Goal: Information Seeking & Learning: Check status

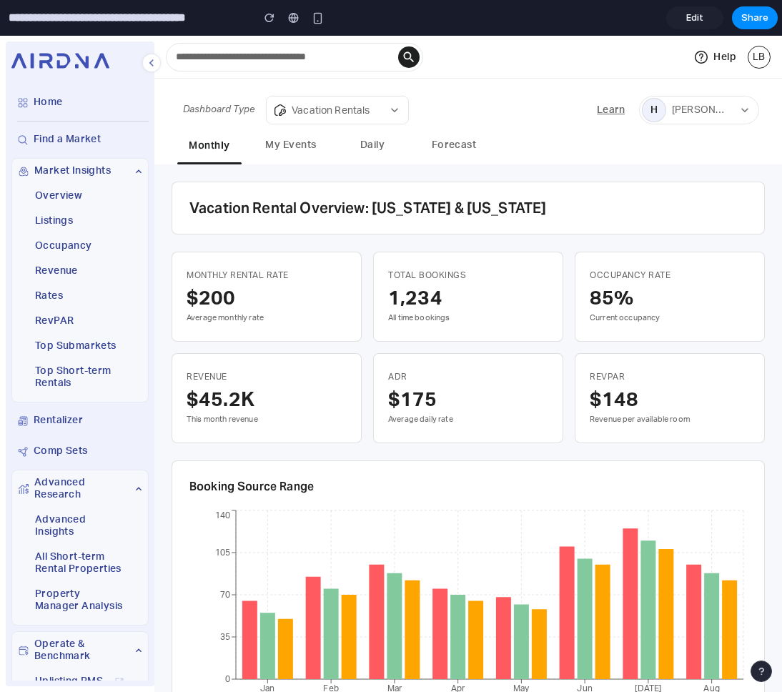
click at [286, 154] on button "My Events" at bounding box center [291, 146] width 64 height 33
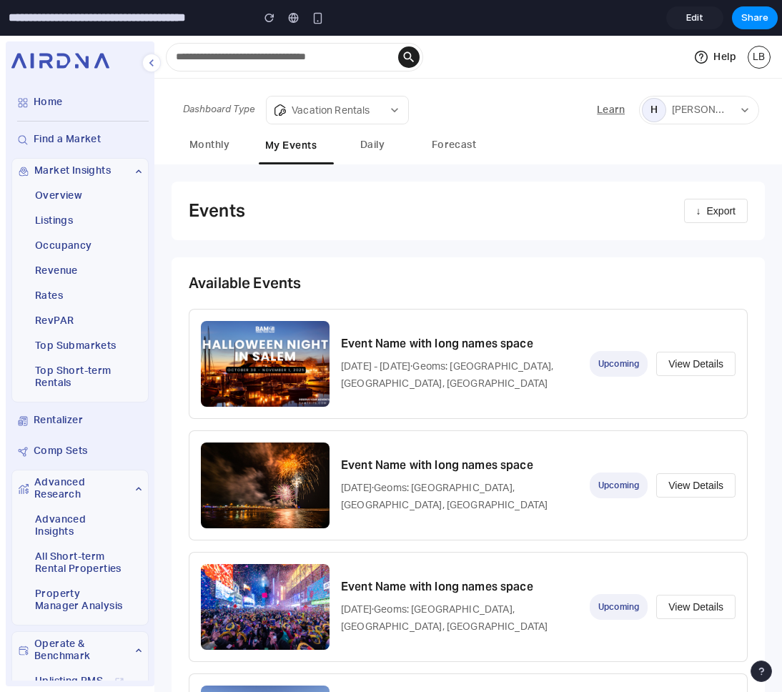
click at [539, 392] on p "[DATE] - [DATE] · Geoms: Downtown, [GEOGRAPHIC_DATA], [GEOGRAPHIC_DATA]" at bounding box center [459, 375] width 237 height 34
click at [627, 369] on button "View Details" at bounding box center [695, 364] width 79 height 24
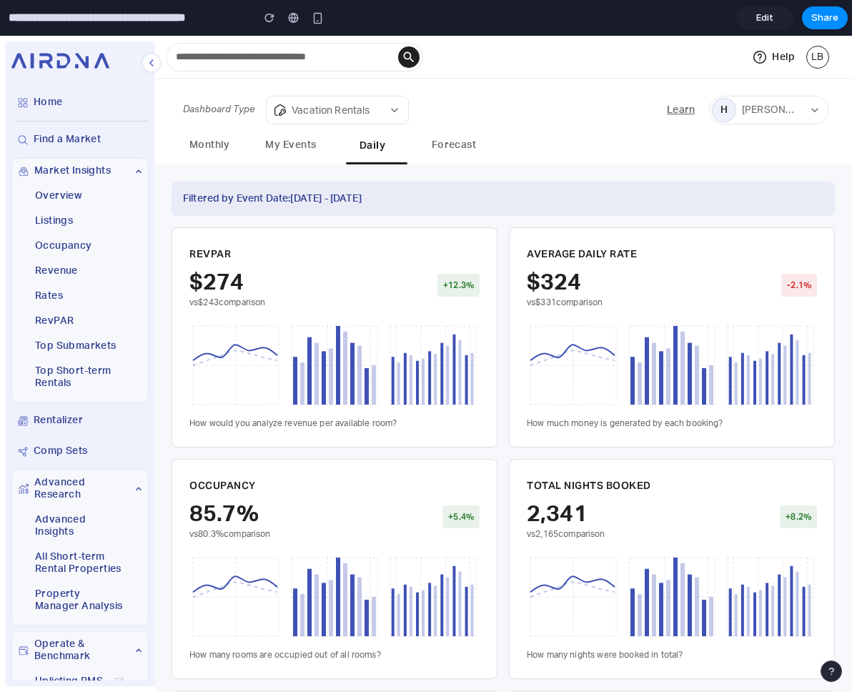
click at [274, 142] on button "My Events" at bounding box center [291, 146] width 64 height 33
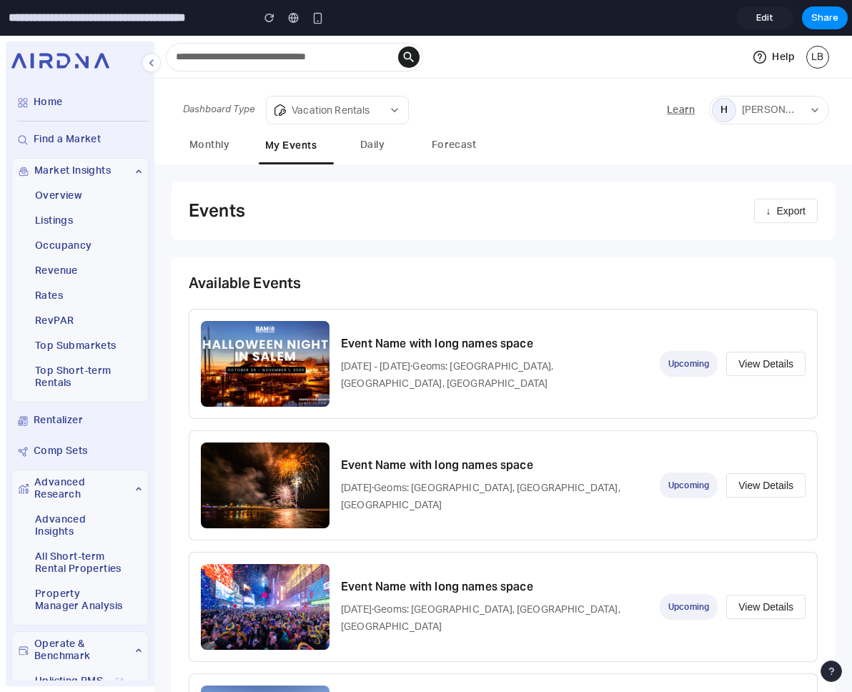
click at [627, 358] on button "View Details" at bounding box center [765, 364] width 79 height 24
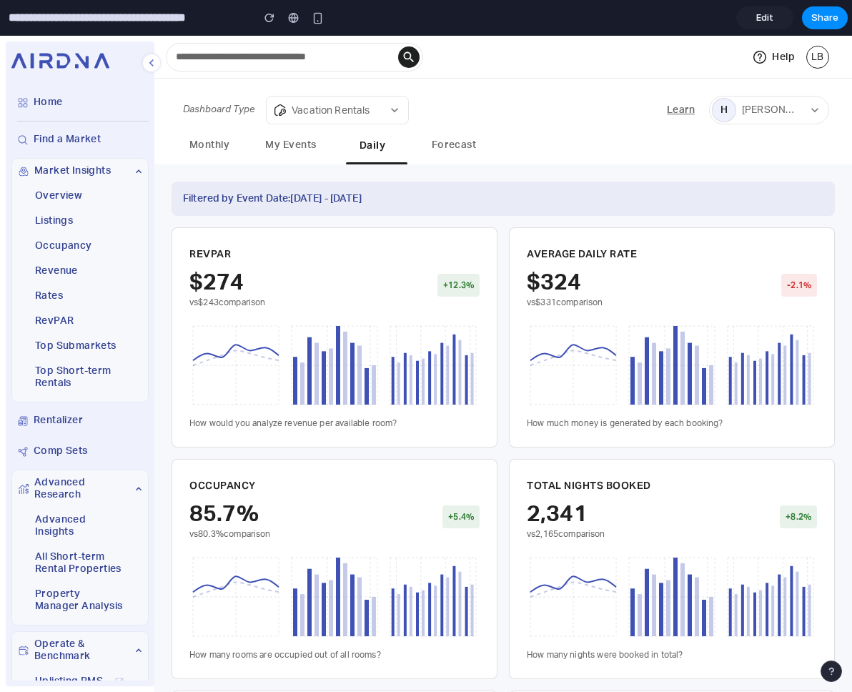
click at [272, 142] on button "My Events" at bounding box center [291, 146] width 64 height 33
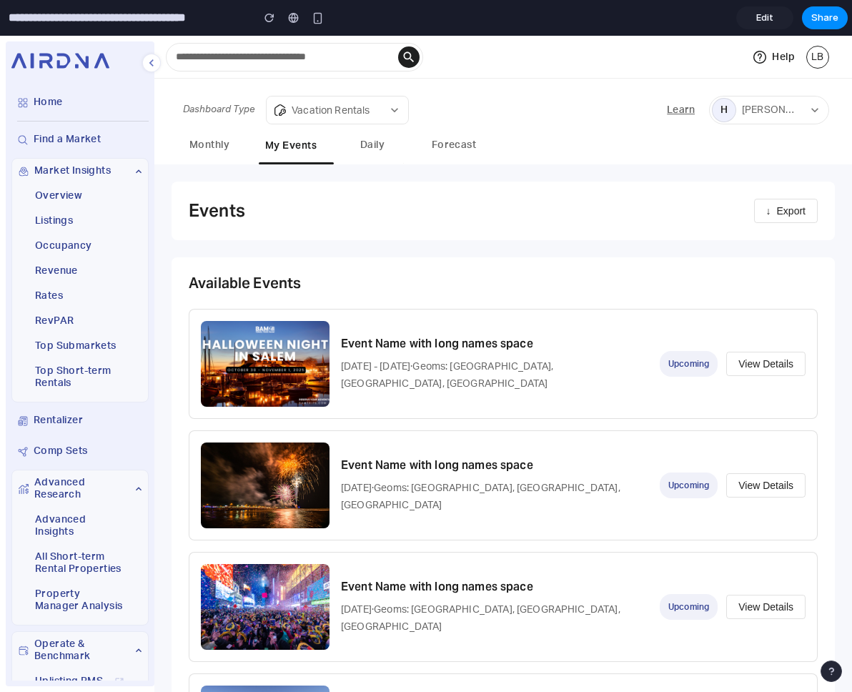
click at [394, 136] on button "Daily" at bounding box center [372, 146] width 64 height 33
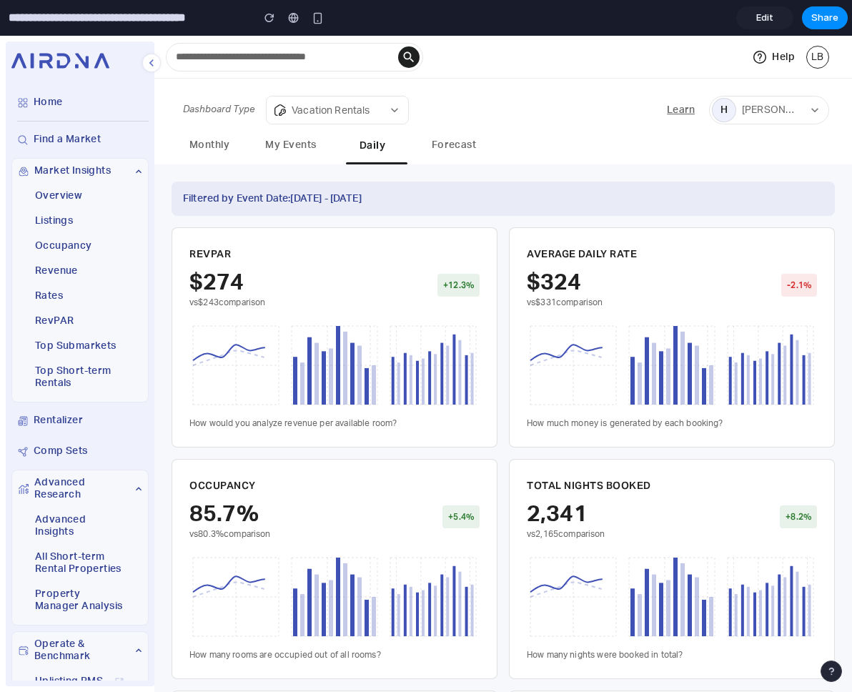
click at [287, 149] on button "My Events" at bounding box center [291, 146] width 64 height 33
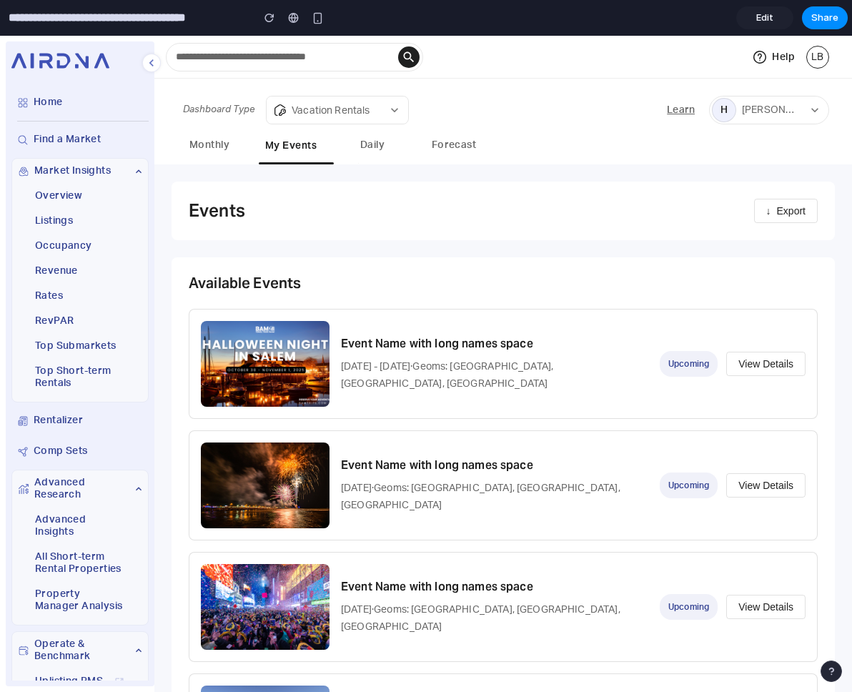
click at [364, 149] on button "Daily" at bounding box center [372, 146] width 64 height 33
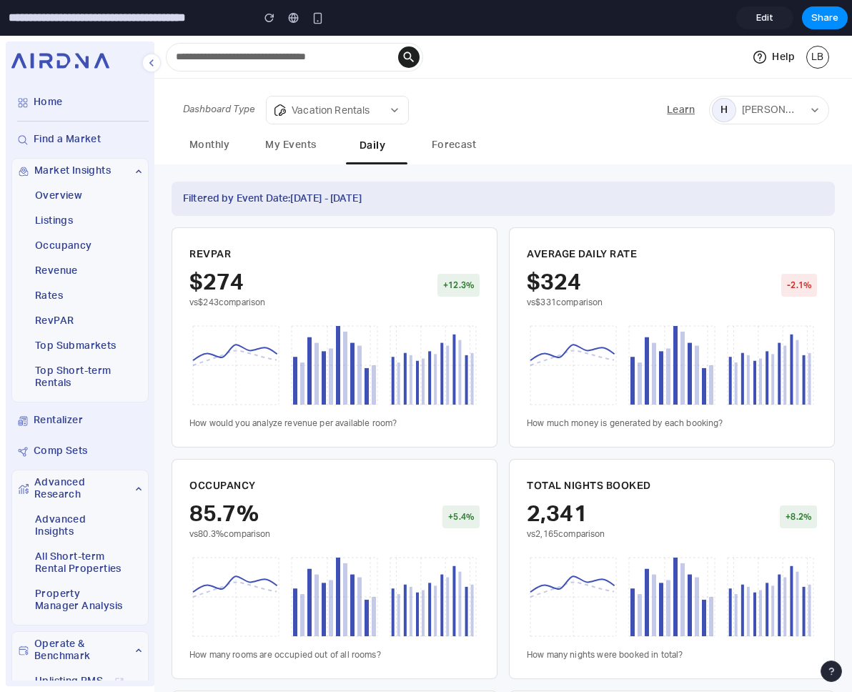
click at [290, 146] on button "My Events" at bounding box center [291, 146] width 64 height 33
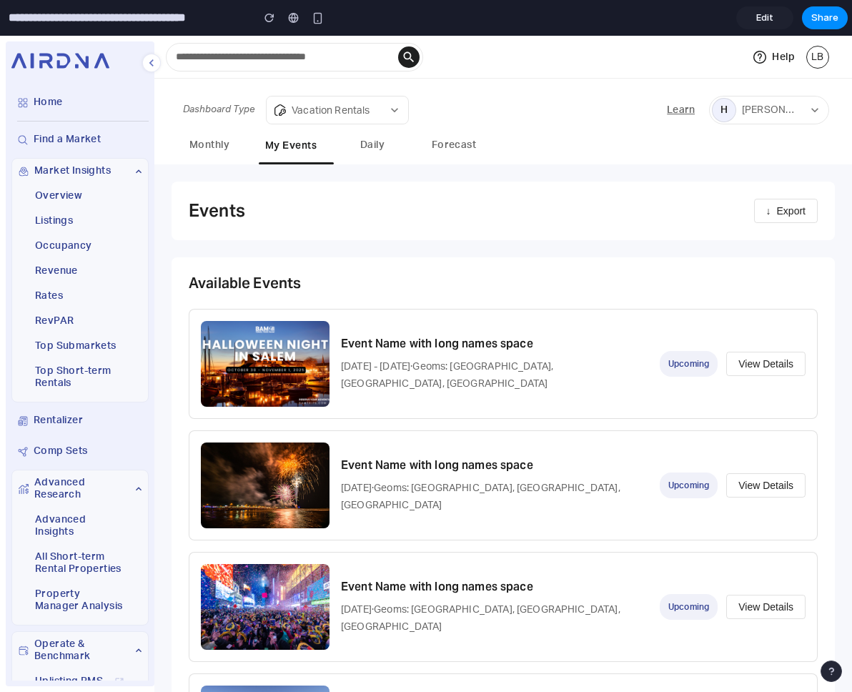
click at [375, 147] on button "Daily" at bounding box center [372, 146] width 64 height 33
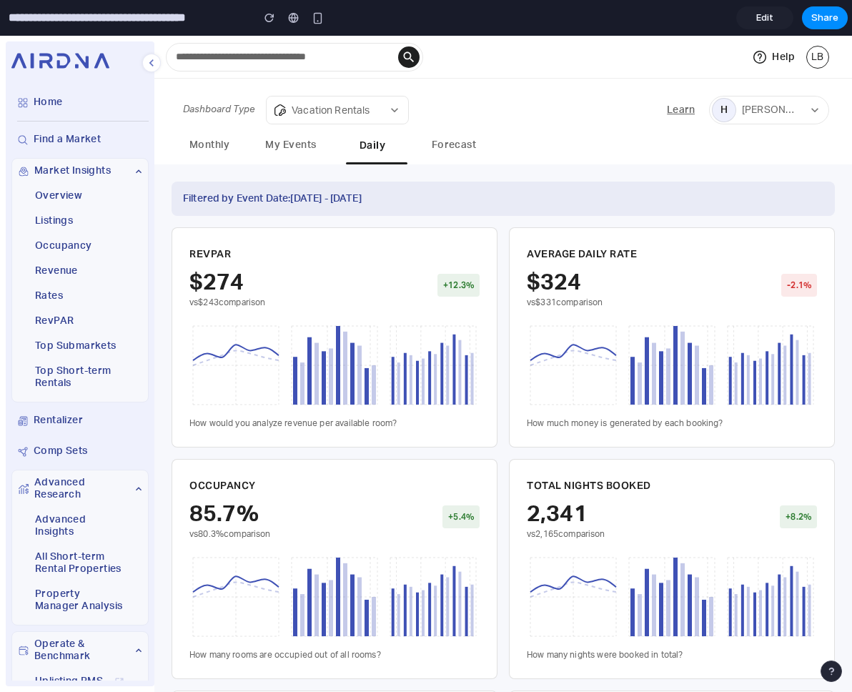
click at [299, 148] on button "My Events" at bounding box center [291, 146] width 64 height 33
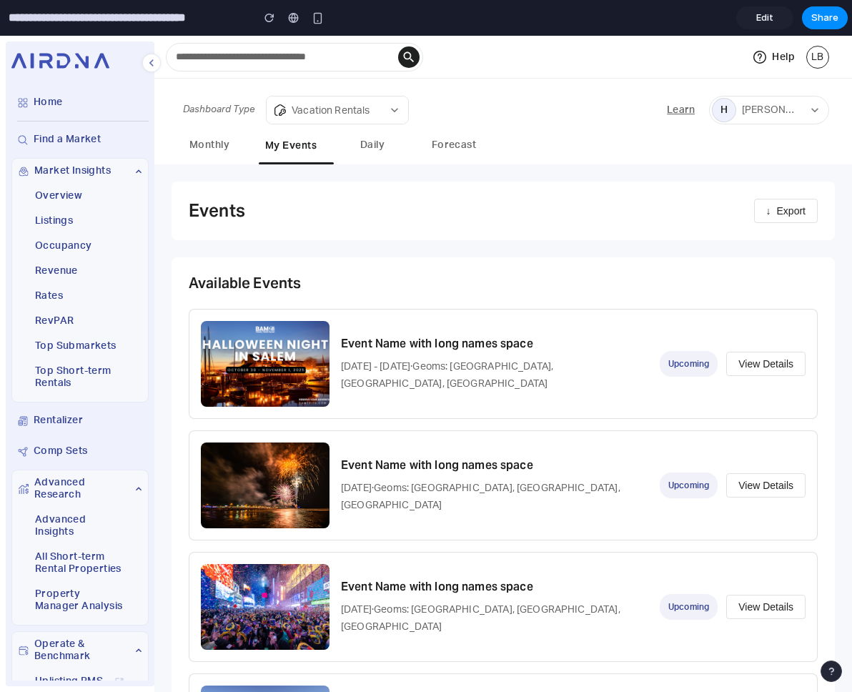
click at [377, 146] on button "Daily" at bounding box center [372, 146] width 64 height 33
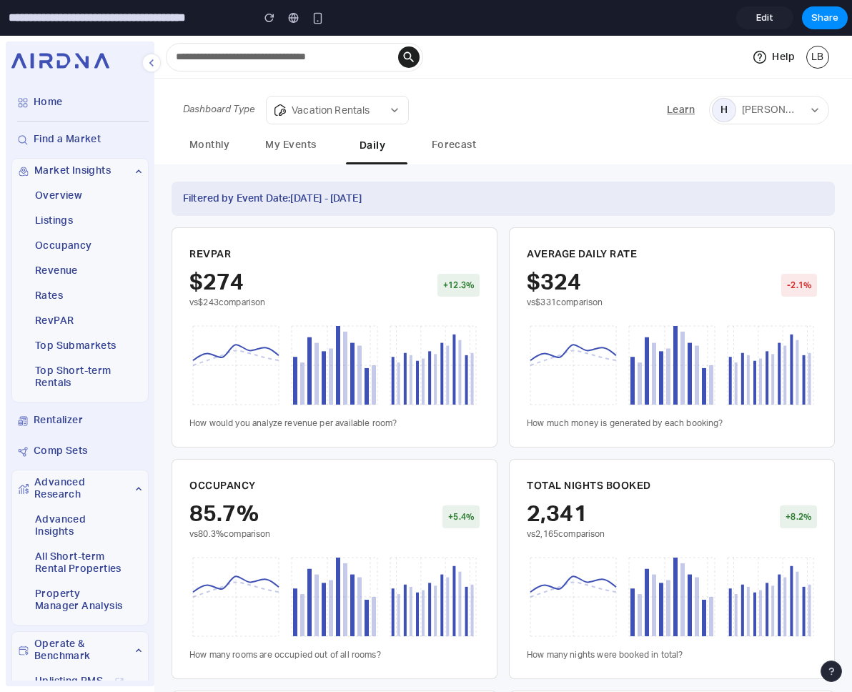
click at [284, 139] on button "My Events" at bounding box center [291, 146] width 64 height 33
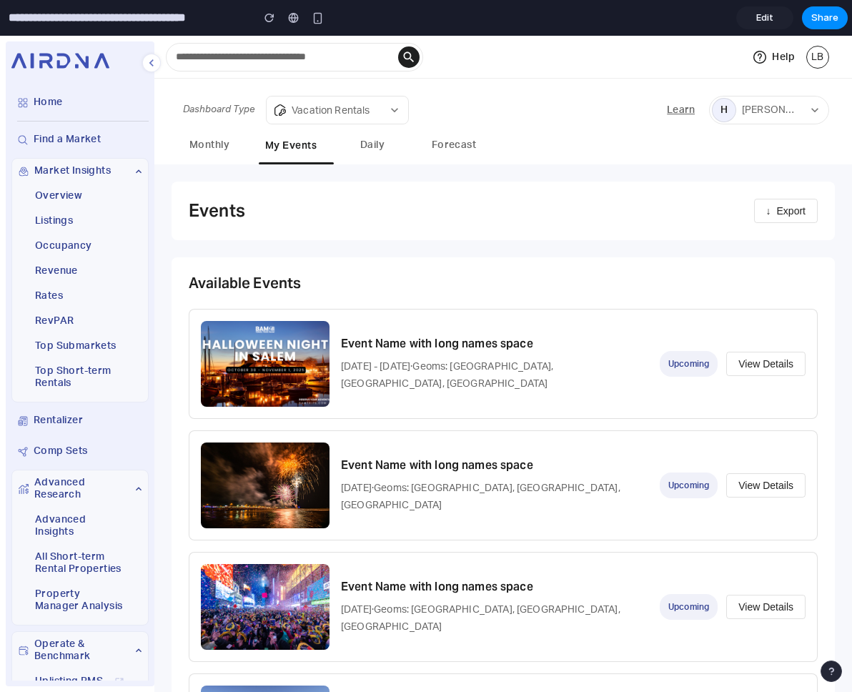
click at [381, 144] on button "Daily" at bounding box center [372, 146] width 64 height 33
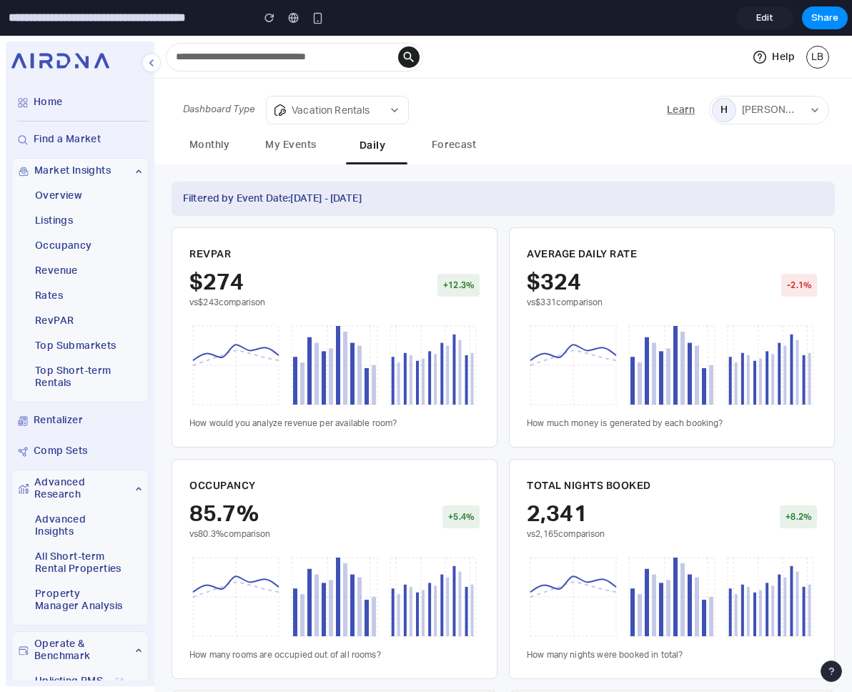
click at [292, 148] on button "My Events" at bounding box center [291, 146] width 64 height 33
